Goal: Find specific page/section: Find specific page/section

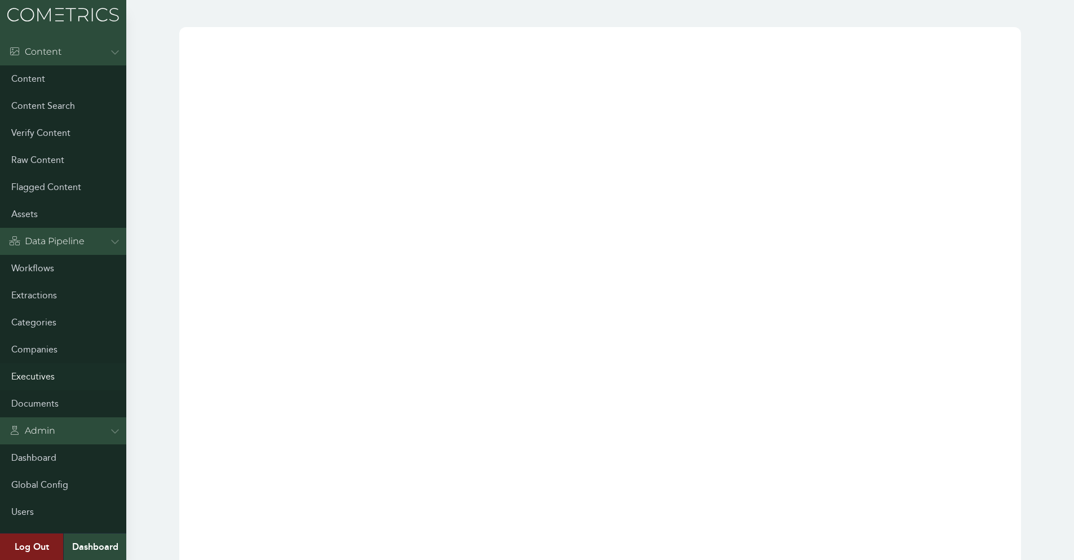
click at [73, 378] on link "Executives" at bounding box center [63, 376] width 126 height 27
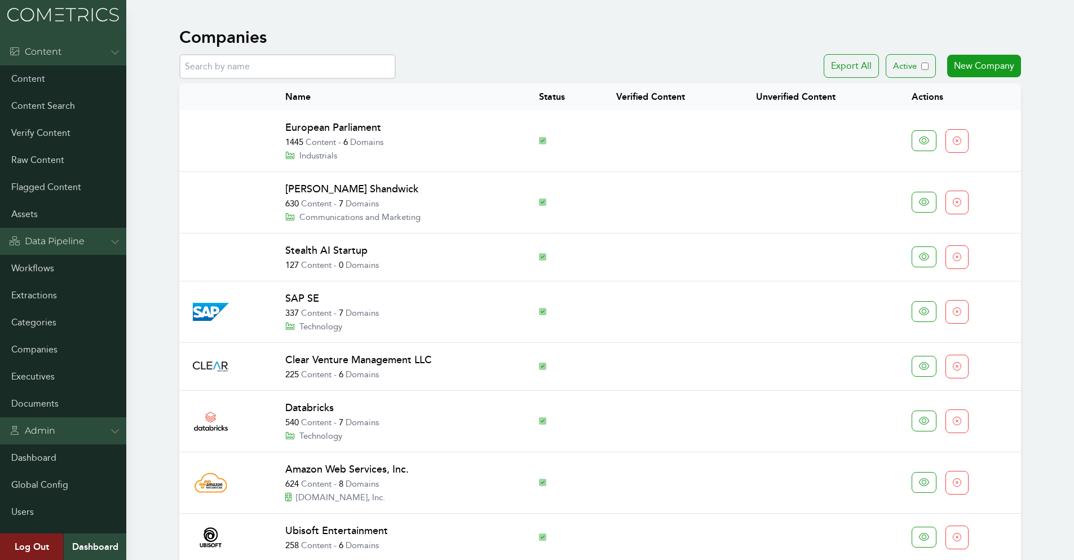
click at [297, 73] on input "text" at bounding box center [287, 66] width 216 height 25
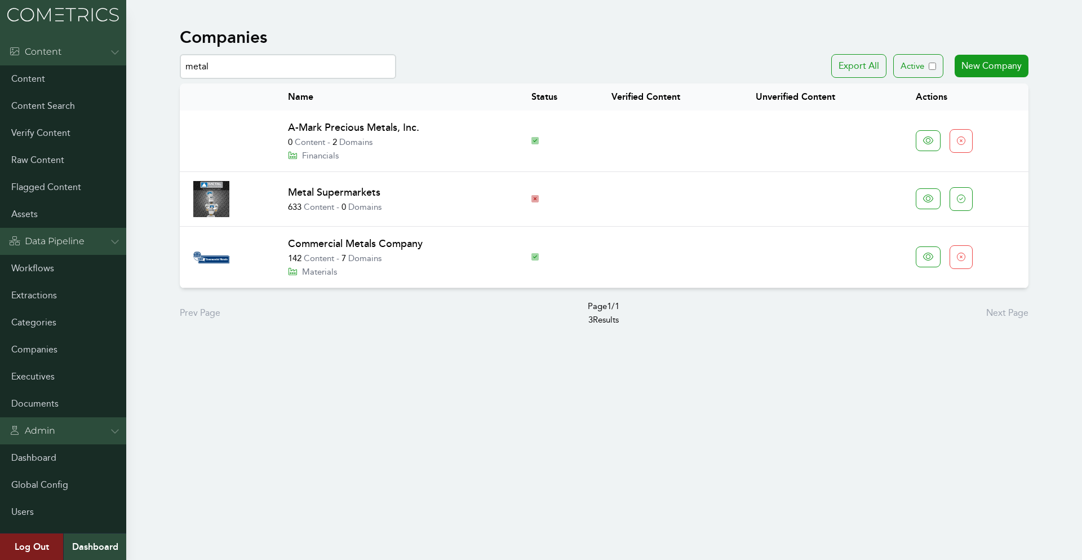
type input "metal"
click at [353, 188] on link "Metal Supermarkets" at bounding box center [334, 192] width 92 height 12
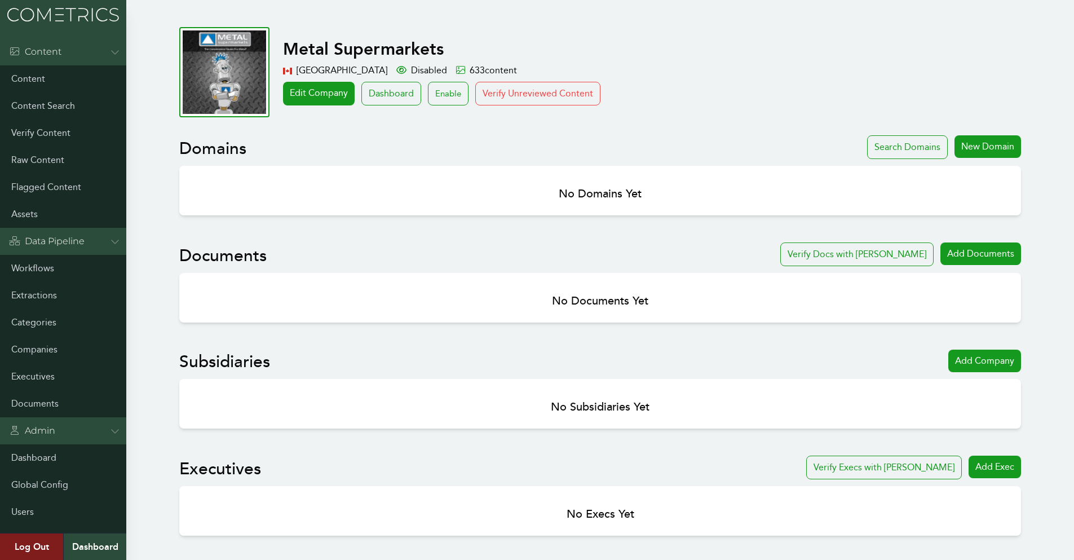
click at [426, 48] on h1 "Metal Supermarkets" at bounding box center [598, 49] width 631 height 20
click at [404, 41] on h1 "Metal Supermarkets" at bounding box center [598, 49] width 631 height 20
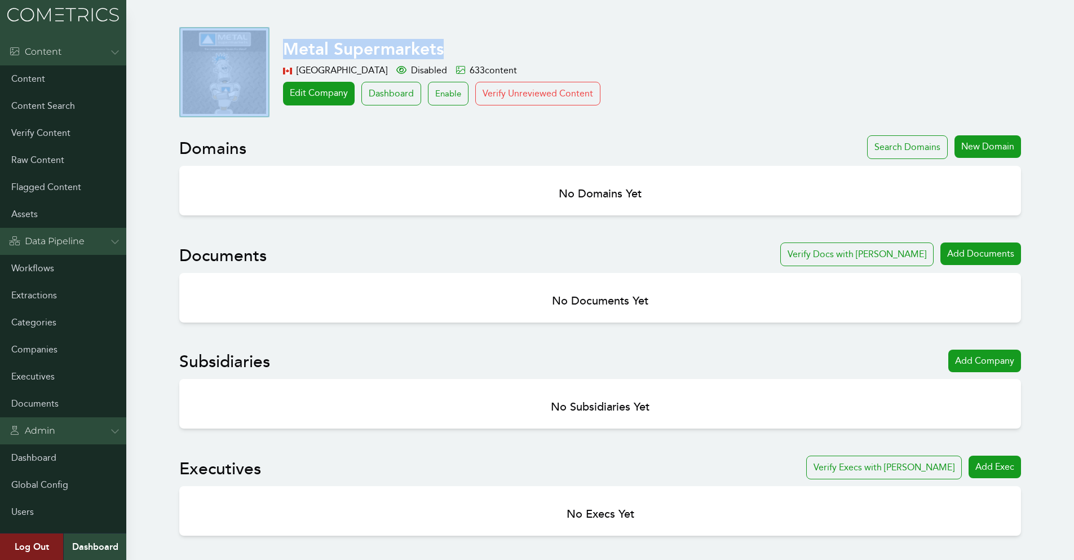
drag, startPoint x: 469, startPoint y: 46, endPoint x: 273, endPoint y: 53, distance: 195.8
click at [273, 53] on div "Metal Supermarkets Canada Disabled 633 content Edit Company Dashboard Enable Ve…" at bounding box center [600, 72] width 842 height 90
copy div "Metal Supermarkets"
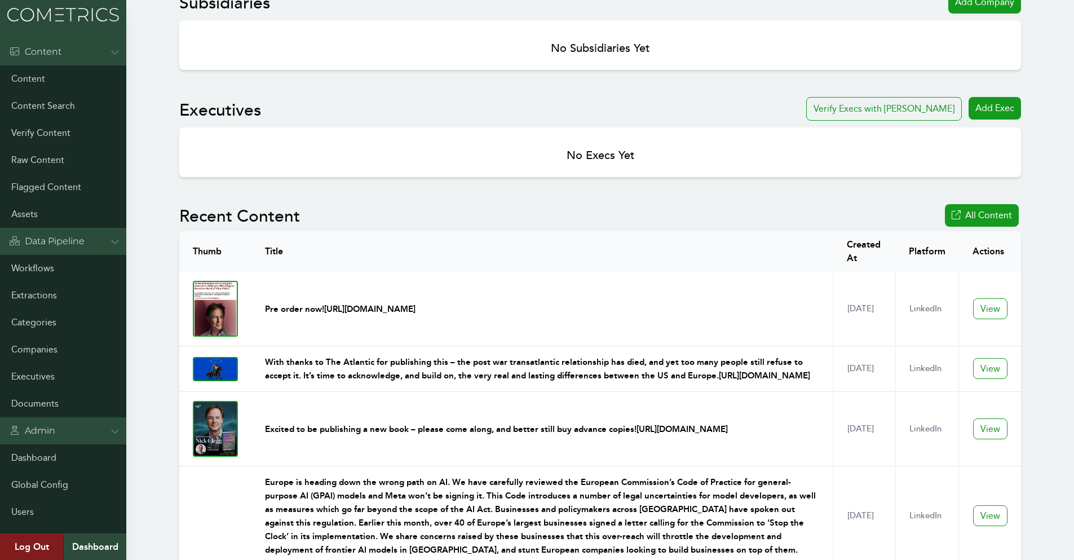
scroll to position [507, 0]
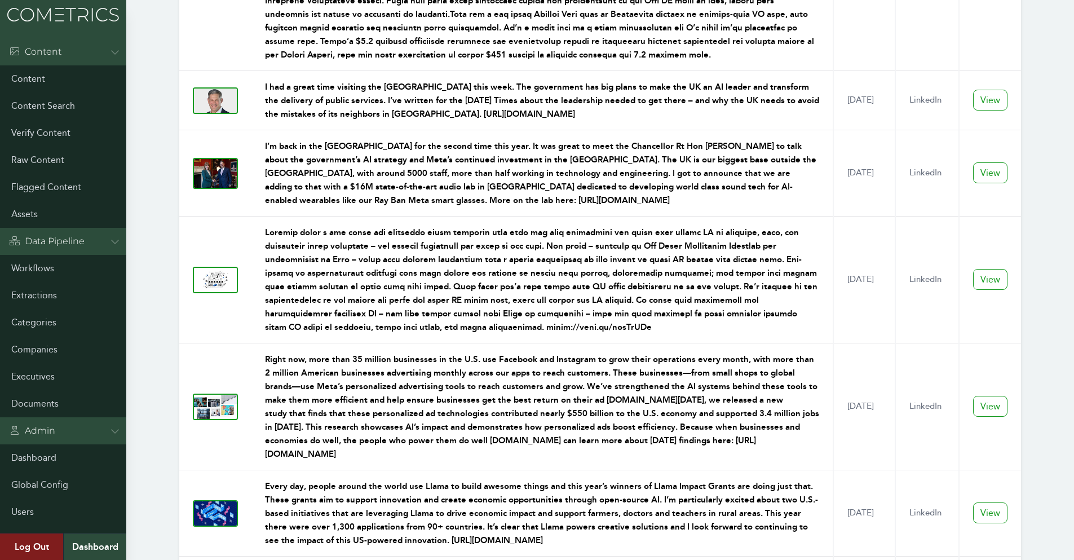
drag, startPoint x: 1063, startPoint y: 151, endPoint x: 1067, endPoint y: 307, distance: 156.2
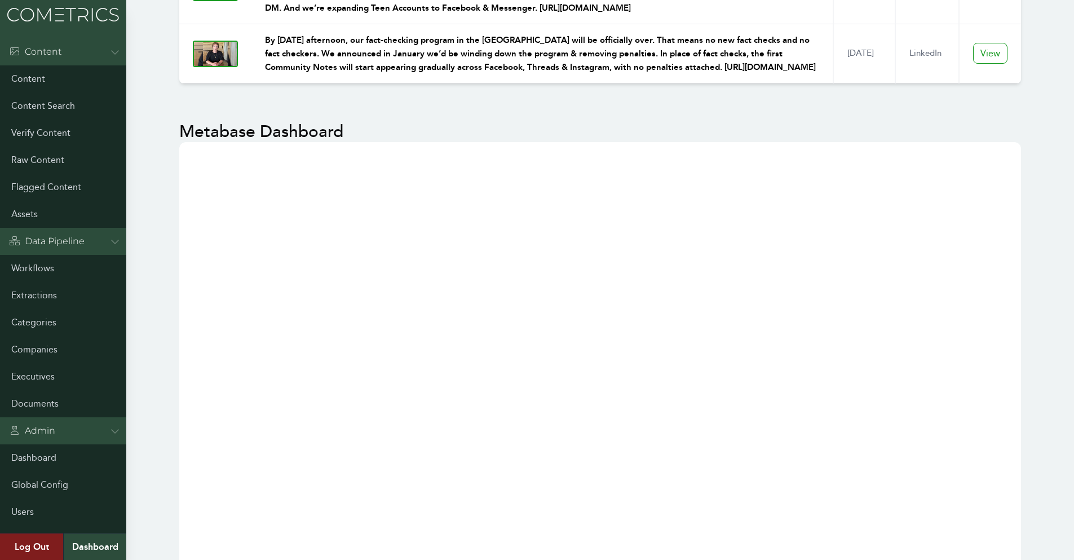
scroll to position [1816, 0]
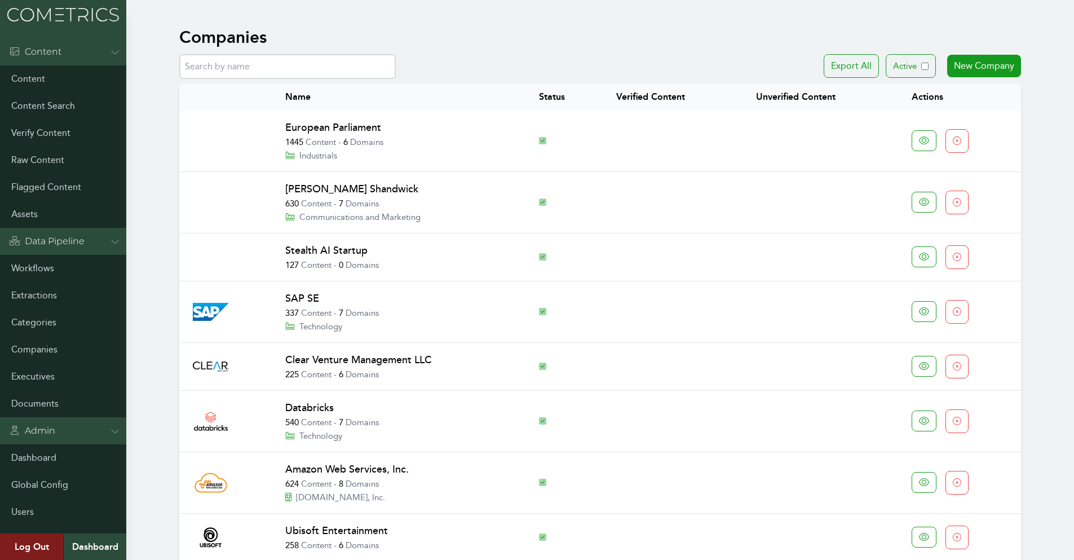
click at [334, 71] on input "text" at bounding box center [287, 66] width 216 height 25
type input ","
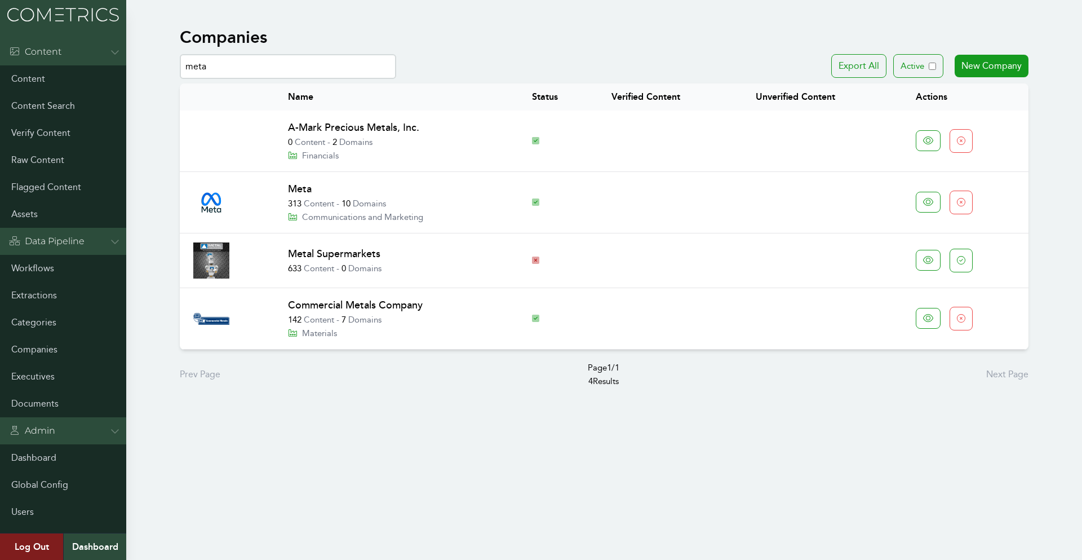
type input "meta"
click at [200, 34] on h1 "Companies" at bounding box center [223, 37] width 87 height 20
click at [306, 191] on link "Meta" at bounding box center [300, 189] width 24 height 12
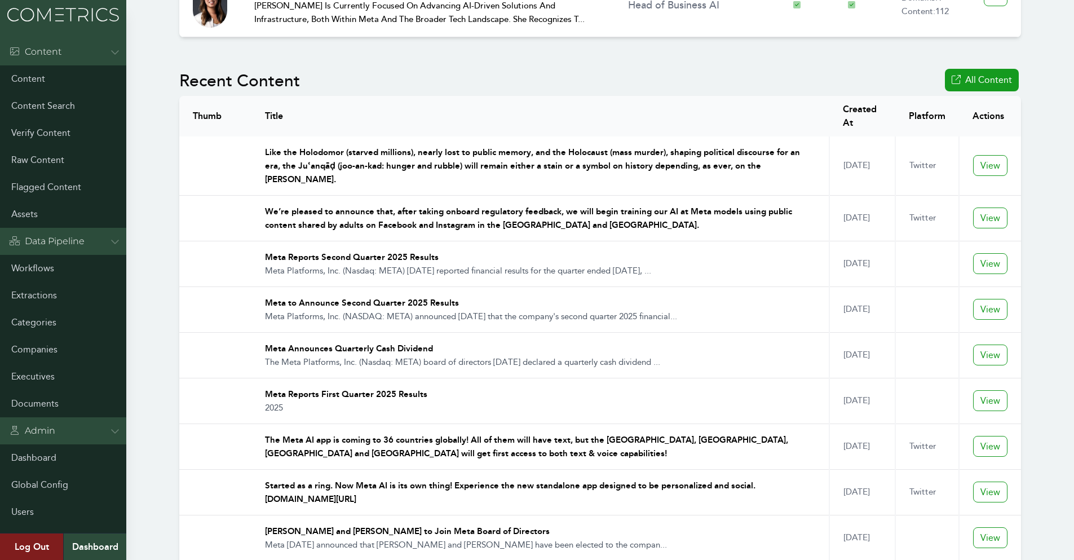
scroll to position [2593, 0]
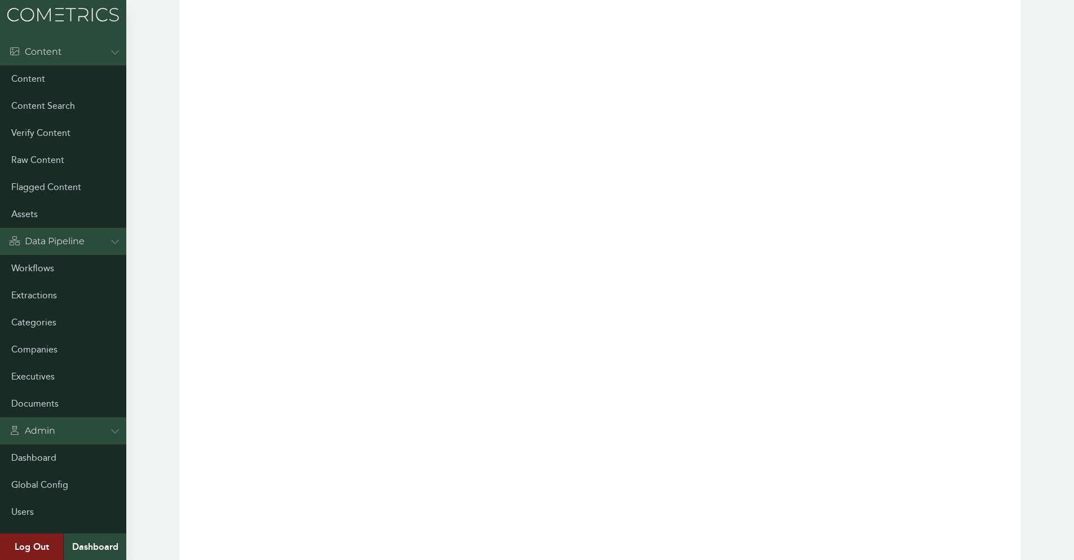
scroll to position [3146, 0]
